Goal: Task Accomplishment & Management: Manage account settings

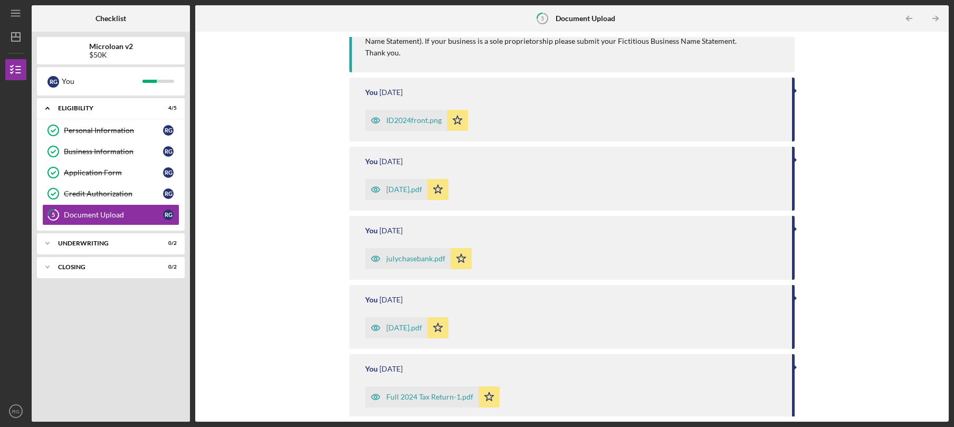
scroll to position [302, 0]
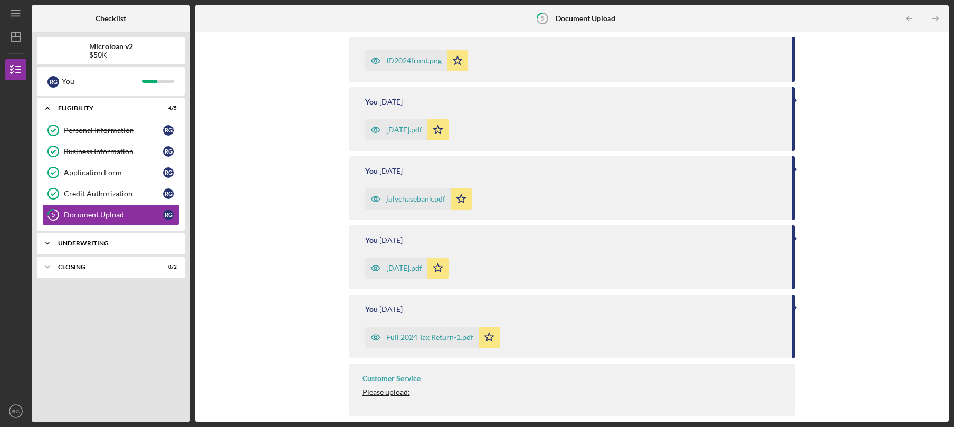
click at [152, 247] on div "Icon/Expander Underwriting 0 / 2" at bounding box center [111, 243] width 148 height 21
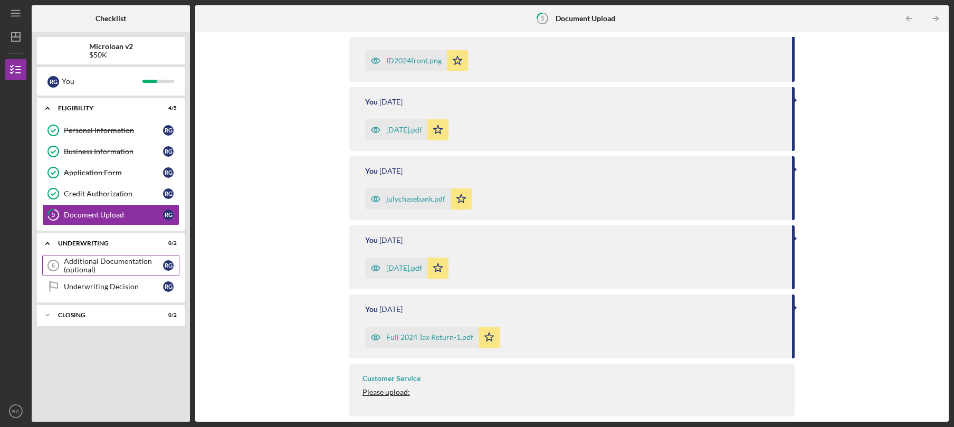
click at [132, 259] on div "Additional Documentation (optional)" at bounding box center [113, 265] width 99 height 17
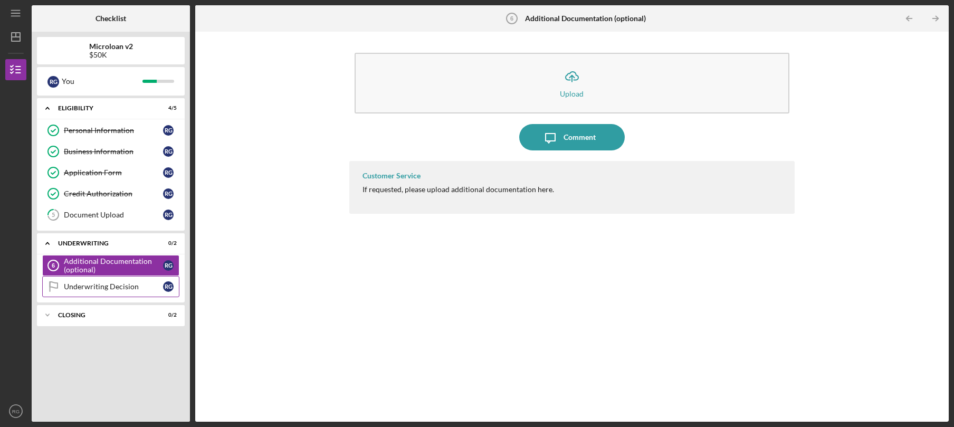
click at [119, 289] on div "Underwriting Decision" at bounding box center [113, 286] width 99 height 8
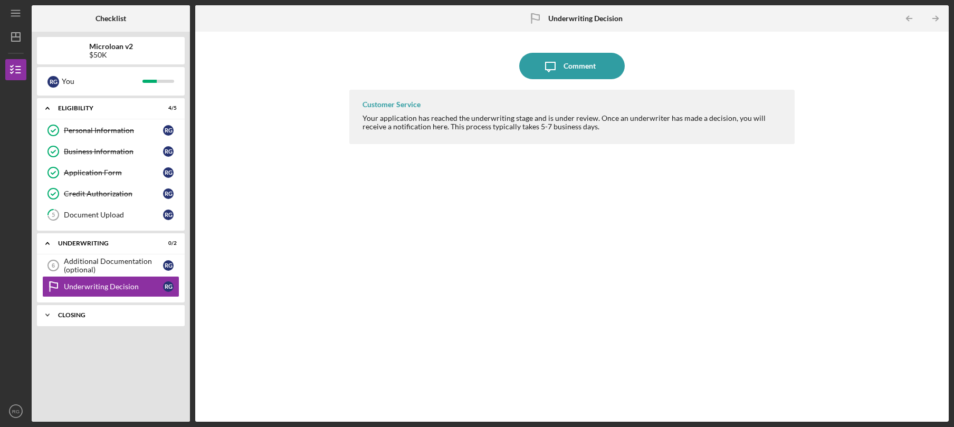
click at [92, 313] on div "Closing" at bounding box center [114, 315] width 113 height 6
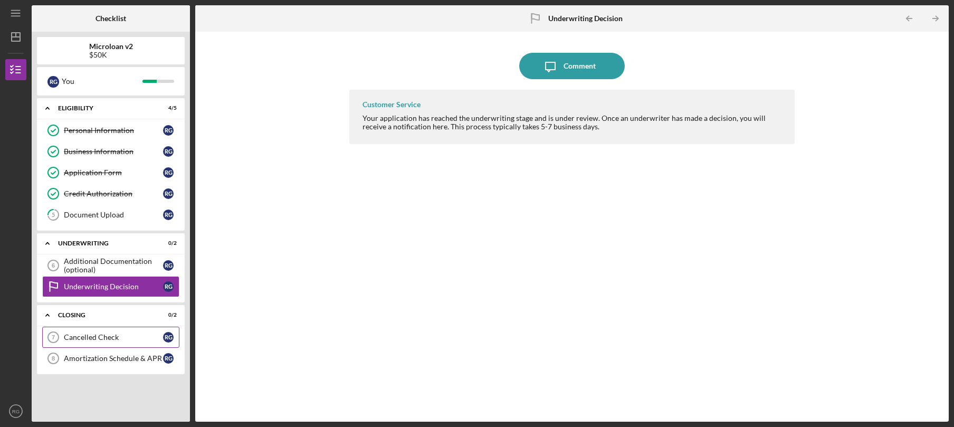
click at [95, 342] on link "Cancelled Check 7 Cancelled Check R G" at bounding box center [110, 337] width 137 height 21
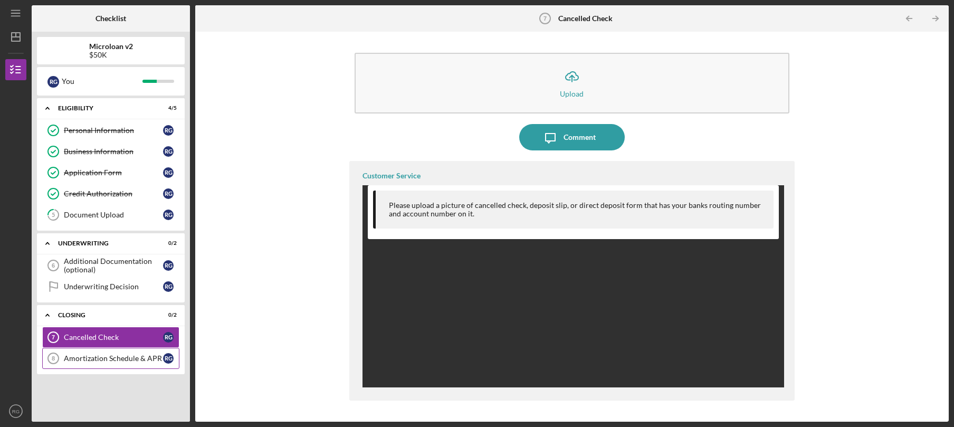
click at [97, 364] on link "Amortization Schedule & [DATE] Amortization Schedule & APR R G" at bounding box center [110, 358] width 137 height 21
